Goal: Transaction & Acquisition: Purchase product/service

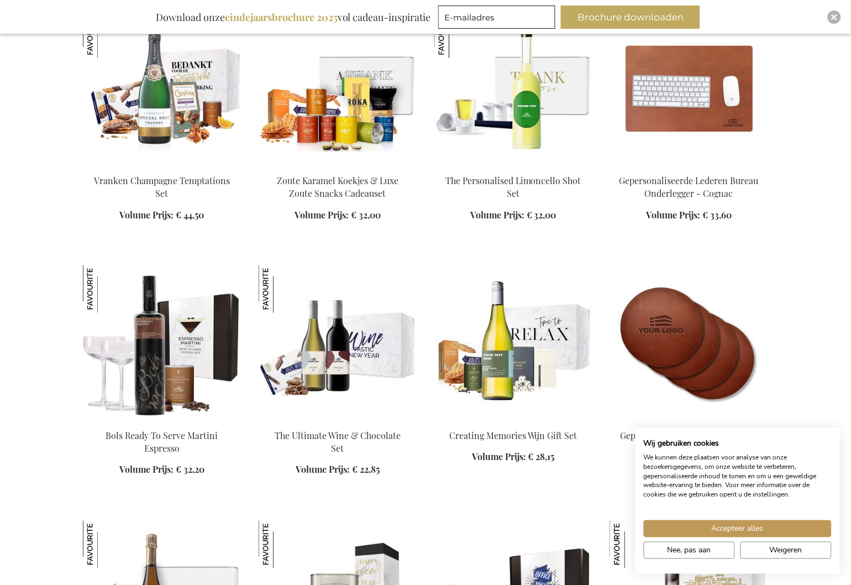
scroll to position [1393, 0]
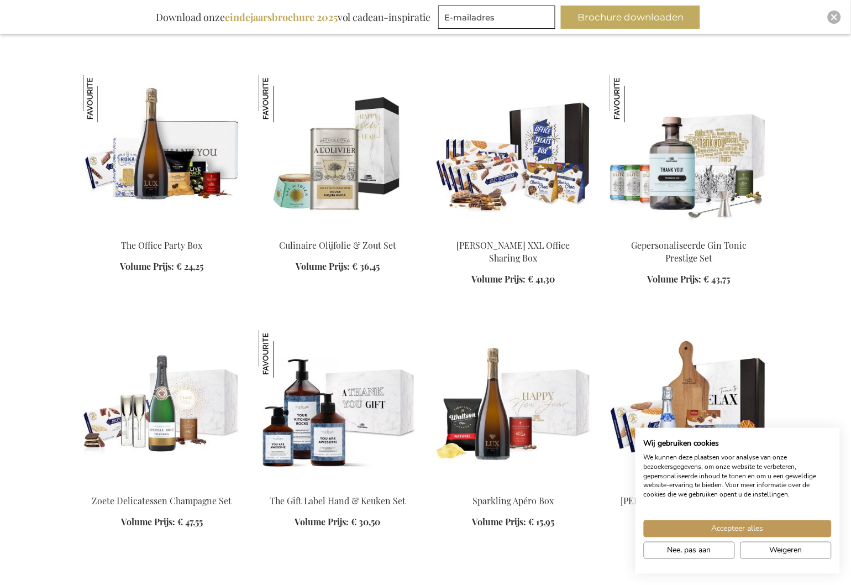
scroll to position [1791, 0]
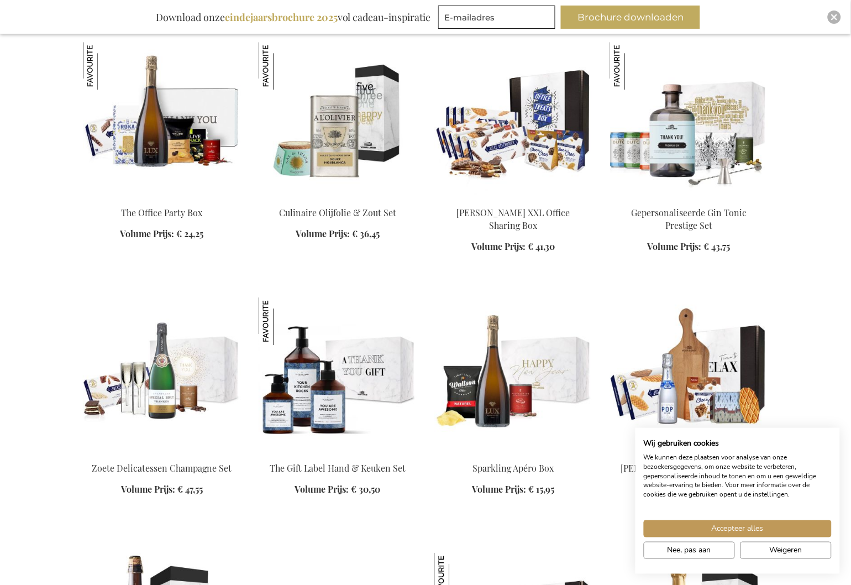
click at [335, 128] on img at bounding box center [338, 119] width 158 height 155
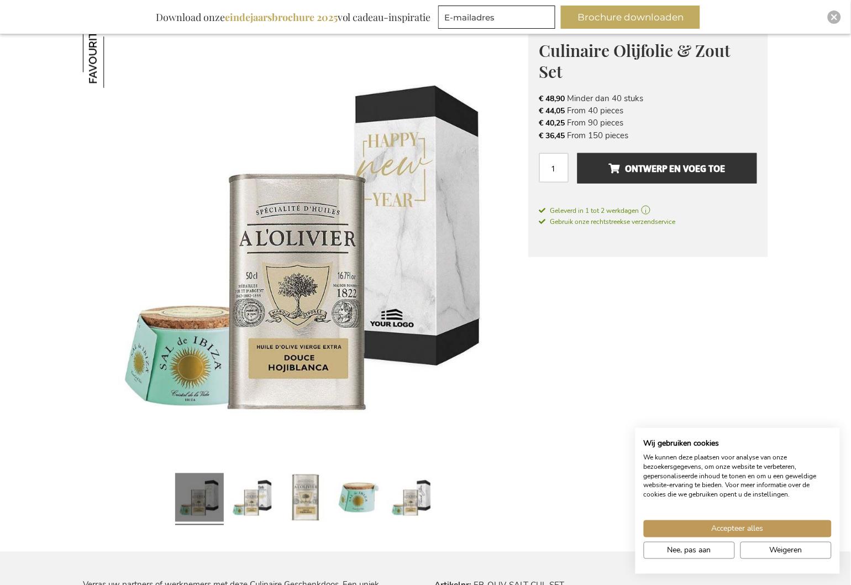
scroll to position [133, 0]
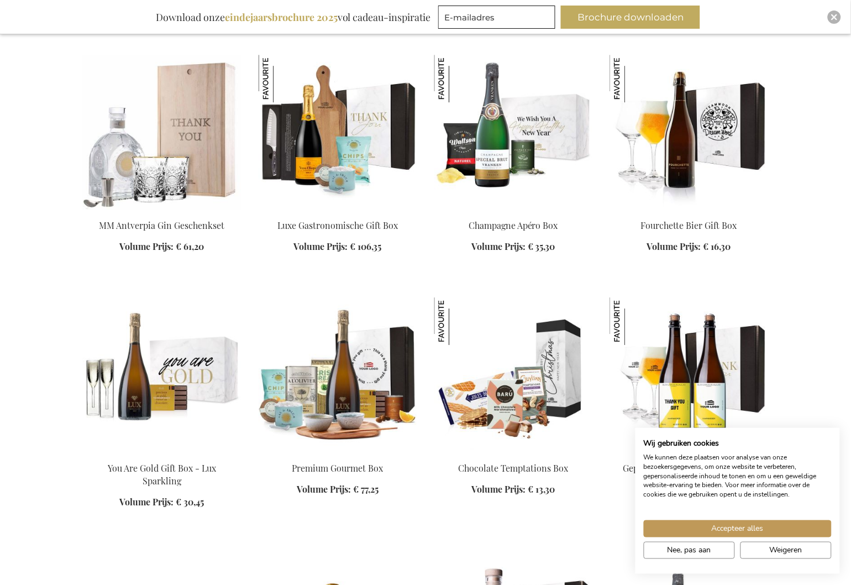
scroll to position [1928, 0]
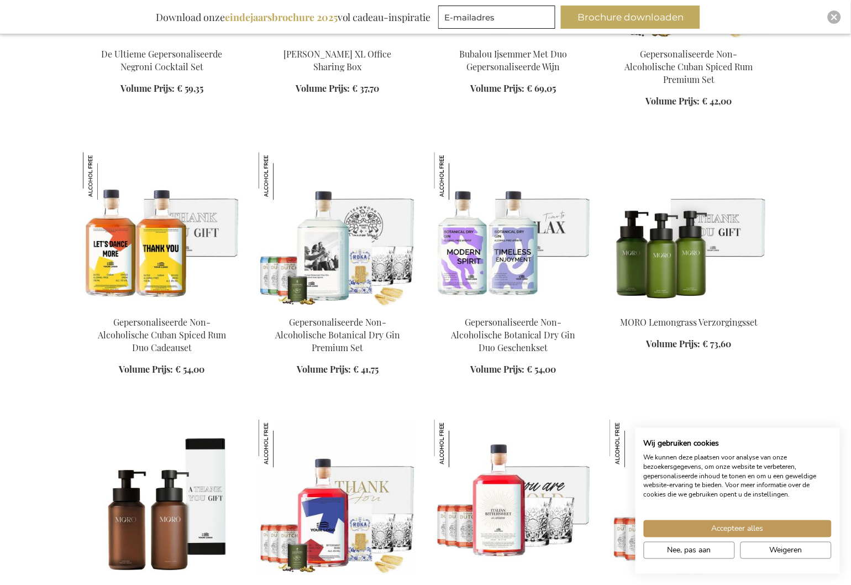
scroll to position [2857, 0]
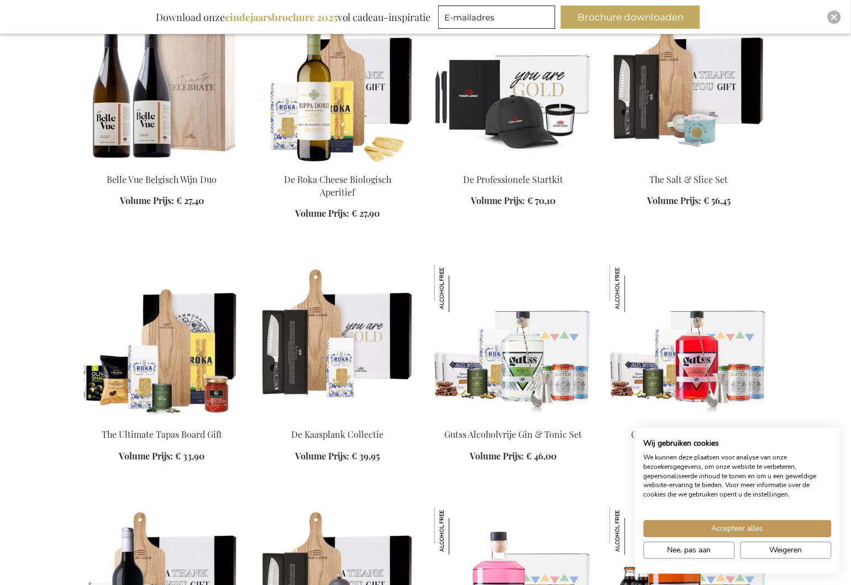
scroll to position [3785, 0]
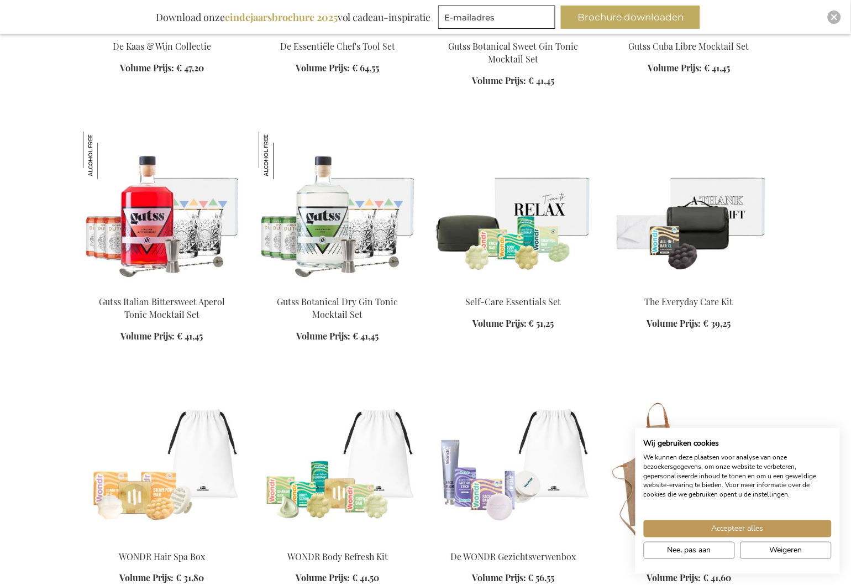
scroll to position [4448, 0]
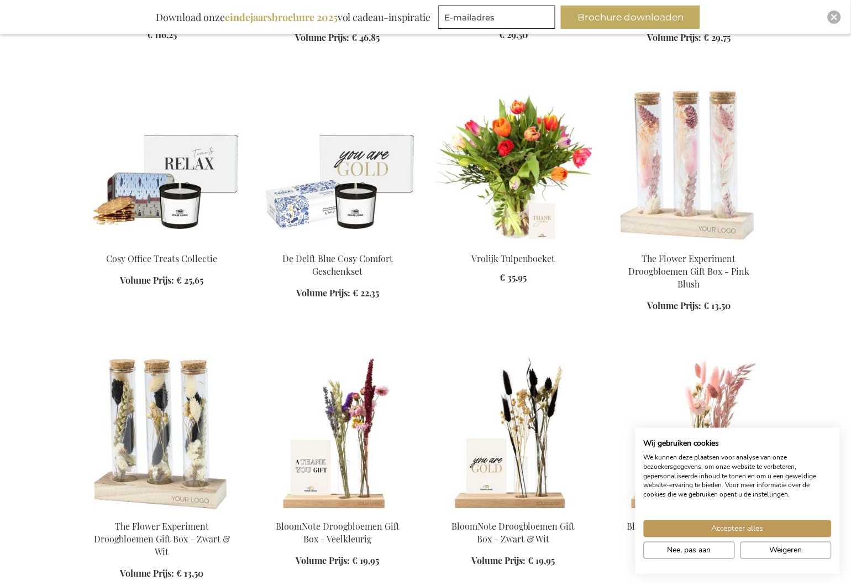
scroll to position [5376, 0]
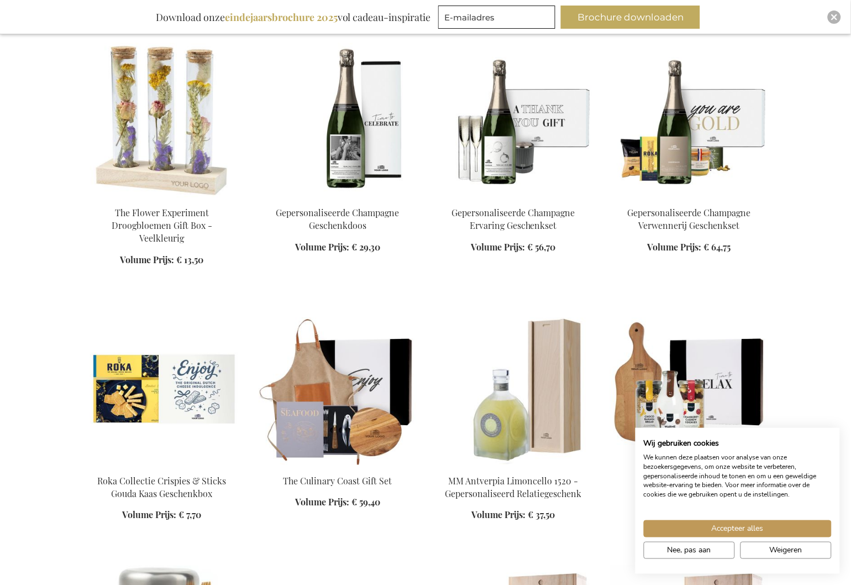
scroll to position [5973, 0]
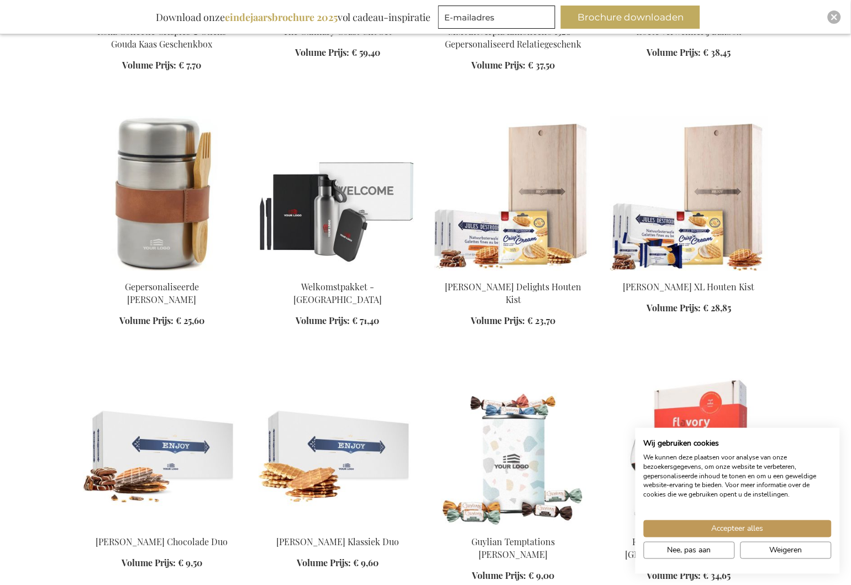
scroll to position [6438, 0]
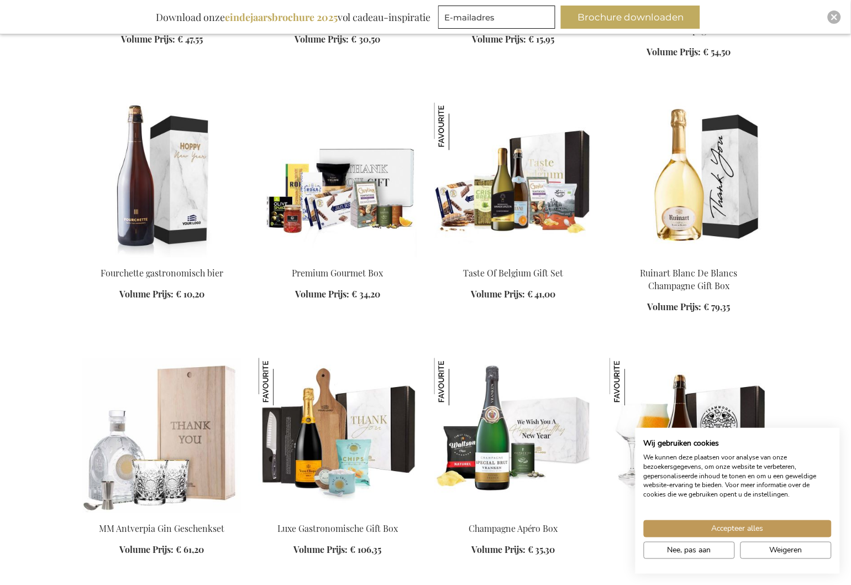
scroll to position [1597, 0]
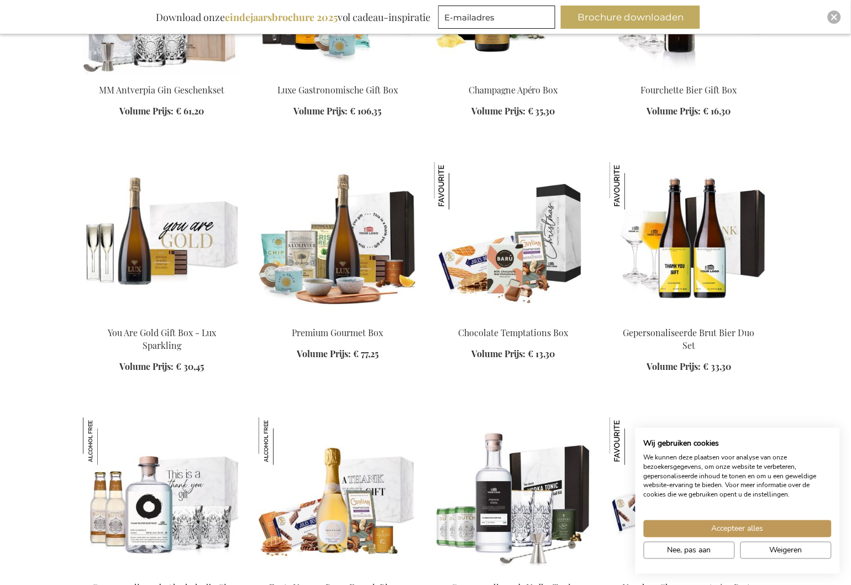
scroll to position [1994, 0]
click at [359, 236] on img at bounding box center [338, 238] width 158 height 155
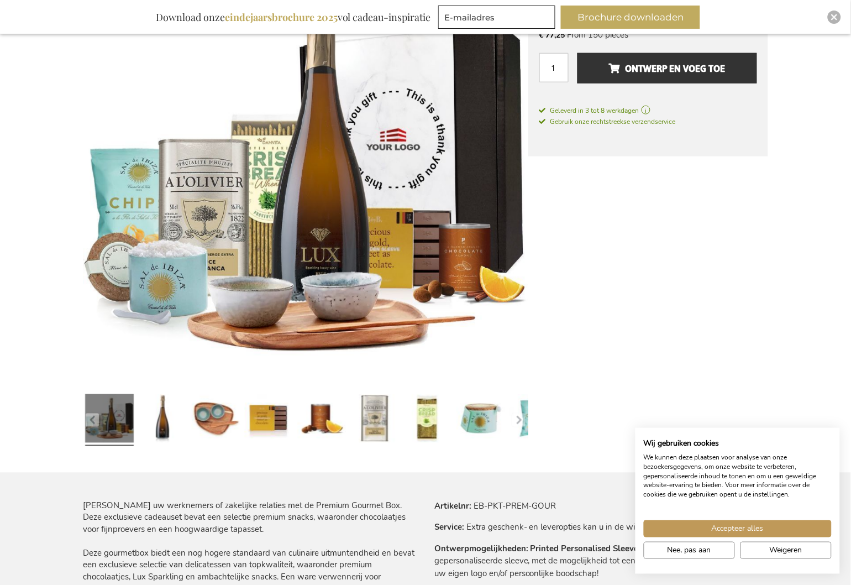
scroll to position [199, 0]
